Goal: Information Seeking & Learning: Learn about a topic

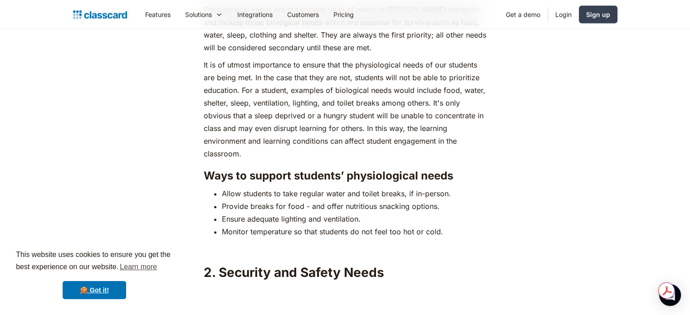
scroll to position [1324, 0]
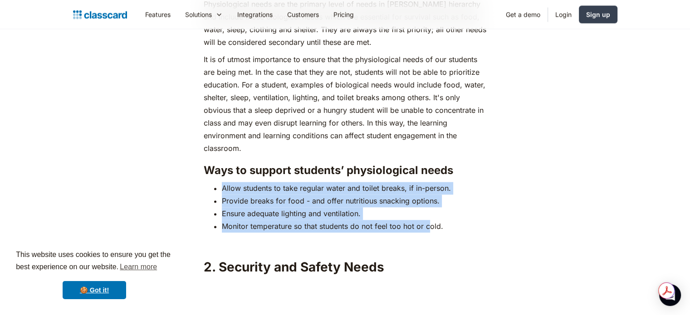
drag, startPoint x: 224, startPoint y: 167, endPoint x: 428, endPoint y: 206, distance: 208.0
click at [428, 206] on ul "Allow students to take regular water and toilet breaks, if in-person. Provide b…" at bounding box center [345, 207] width 283 height 51
click at [428, 220] on li "Monitor temperature so that students do not feel too hot or cold." at bounding box center [354, 226] width 265 height 13
drag, startPoint x: 441, startPoint y: 210, endPoint x: 189, endPoint y: 171, distance: 254.8
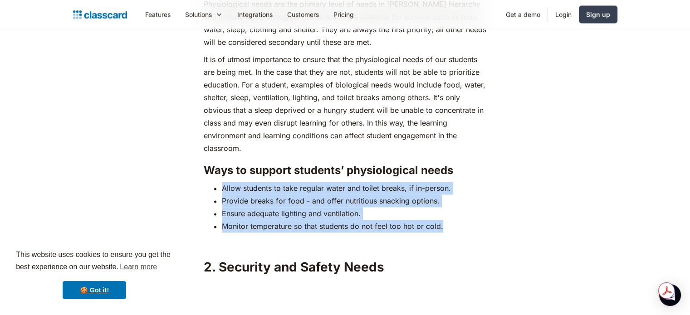
click at [222, 195] on li "Provide breaks for food - and offer nutritious snacking options." at bounding box center [354, 201] width 265 height 13
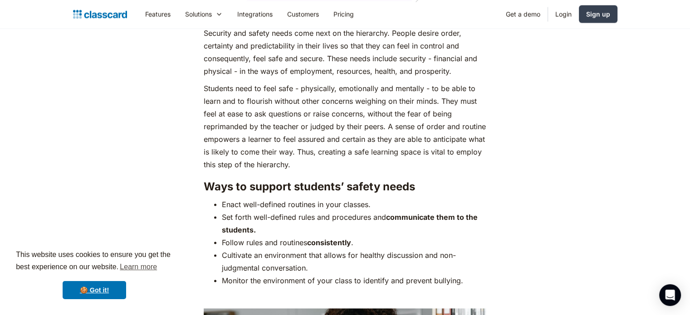
scroll to position [1742, 0]
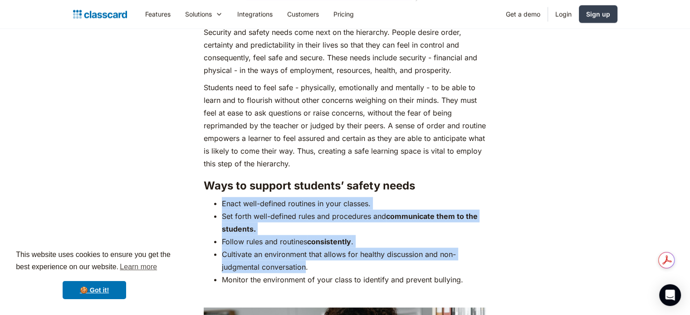
drag, startPoint x: 223, startPoint y: 186, endPoint x: 304, endPoint y: 255, distance: 106.8
click at [304, 255] on ul "Enact well-defined routines in your classes. Set forth well-defined rules and p…" at bounding box center [345, 241] width 283 height 89
click at [304, 255] on li "Cultivate an environment that allows for healthy discussion and non-judgmental …" at bounding box center [354, 260] width 265 height 25
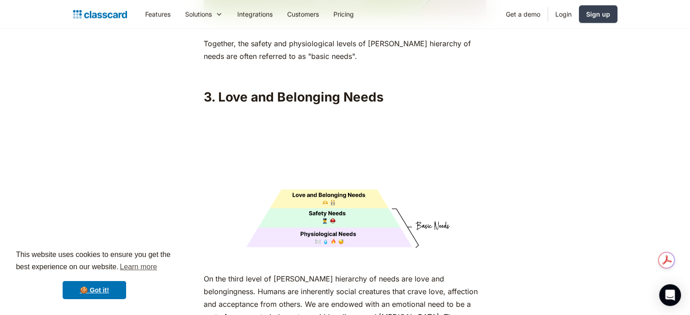
scroll to position [2234, 0]
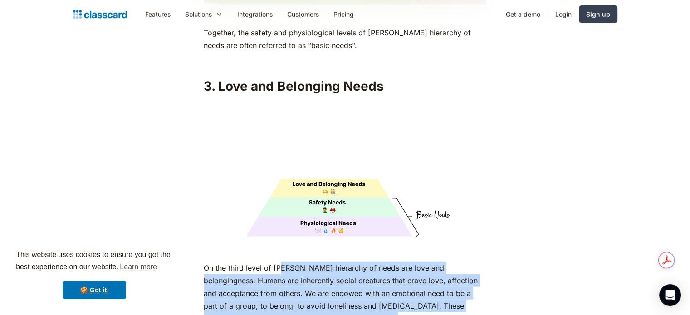
drag, startPoint x: 283, startPoint y: 254, endPoint x: 346, endPoint y: 299, distance: 77.1
click at [346, 299] on p "On the third level of [PERSON_NAME] hierarchy of needs are love and belongingne…" at bounding box center [345, 294] width 283 height 64
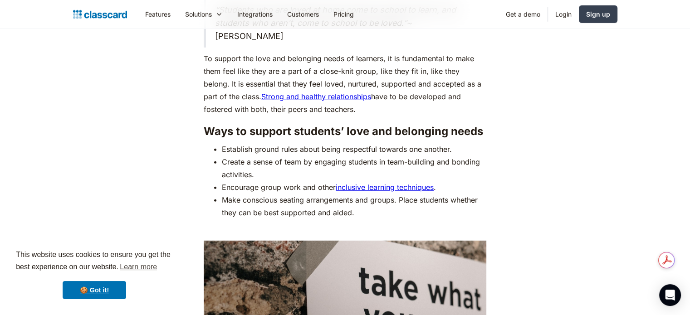
scroll to position [2575, 0]
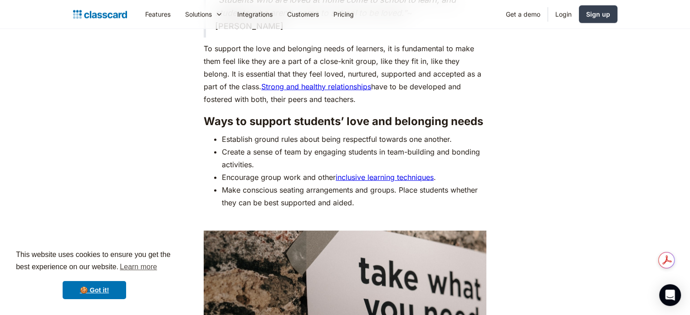
click at [220, 133] on ul "Establish ground rules about being respectful towards one another. Create a sen…" at bounding box center [345, 171] width 283 height 76
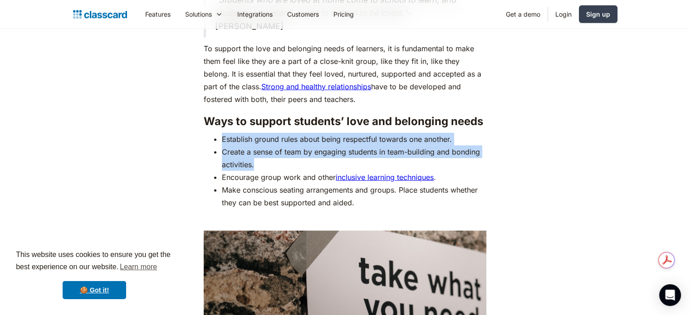
drag, startPoint x: 220, startPoint y: 122, endPoint x: 276, endPoint y: 150, distance: 62.9
click at [276, 150] on ul "Establish ground rules about being respectful towards one another. Create a sen…" at bounding box center [345, 171] width 283 height 76
click at [276, 150] on li "Create a sense of team by engaging students in team-building and bonding activi…" at bounding box center [354, 158] width 265 height 25
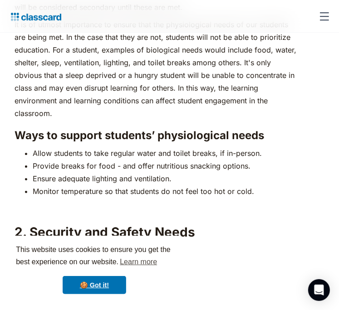
scroll to position [1330, 0]
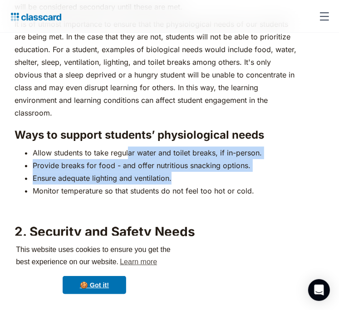
drag, startPoint x: 129, startPoint y: 133, endPoint x: 178, endPoint y: 157, distance: 54.8
click at [178, 157] on ul "Allow students to take regular water and toilet breaks, if in-person. Provide b…" at bounding box center [156, 172] width 283 height 51
click at [178, 172] on li "Ensure adequate lighting and ventilation." at bounding box center [165, 178] width 265 height 13
